Goal: Task Accomplishment & Management: Complete application form

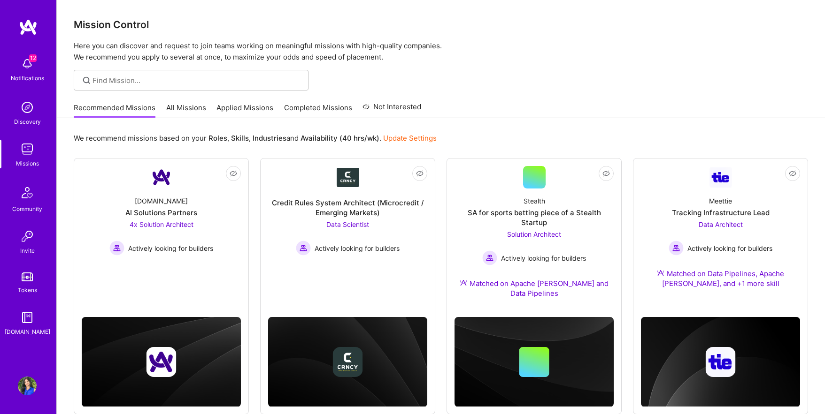
click at [192, 104] on link "All Missions" at bounding box center [186, 110] width 40 height 15
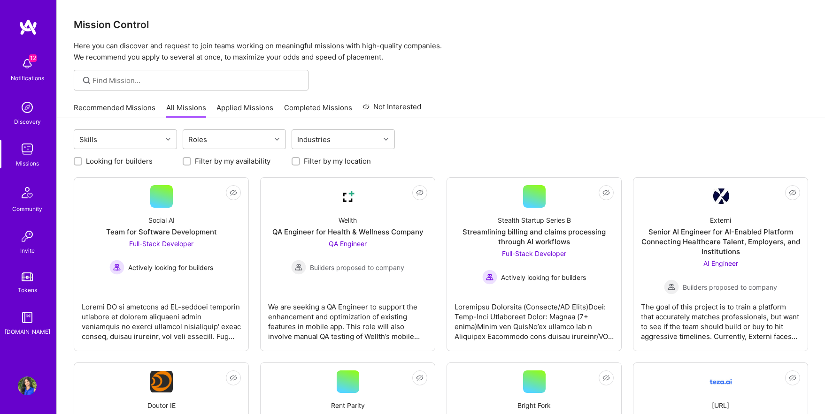
click at [235, 106] on link "Applied Missions" at bounding box center [244, 110] width 57 height 15
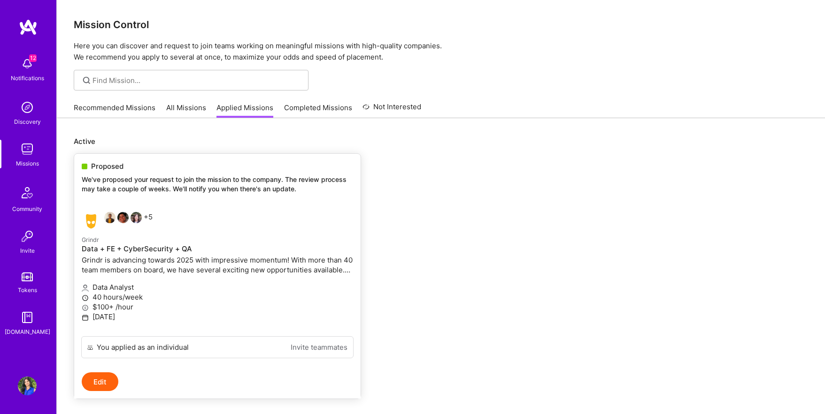
click at [148, 217] on div "+5" at bounding box center [117, 221] width 71 height 19
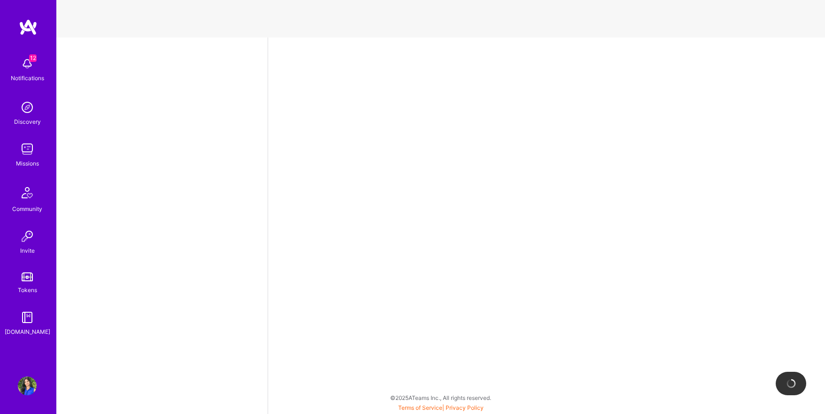
select select "US"
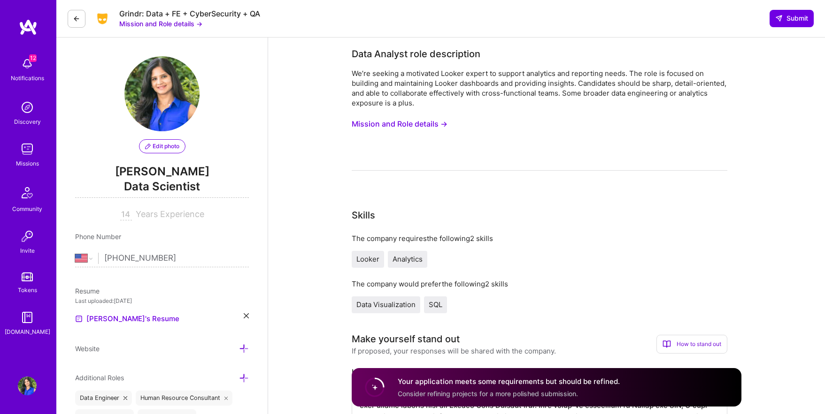
click at [393, 120] on button "Mission and Role details →" at bounding box center [400, 123] width 96 height 17
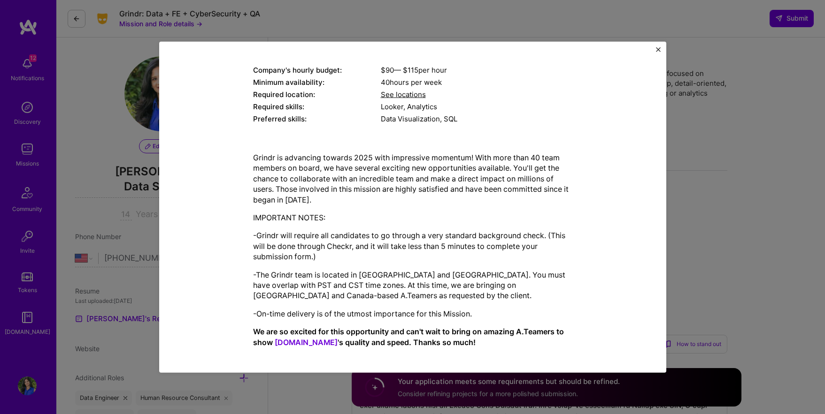
scroll to position [106, 0]
click at [658, 49] on img "Close" at bounding box center [658, 49] width 5 height 5
